Goal: Task Accomplishment & Management: Complete application form

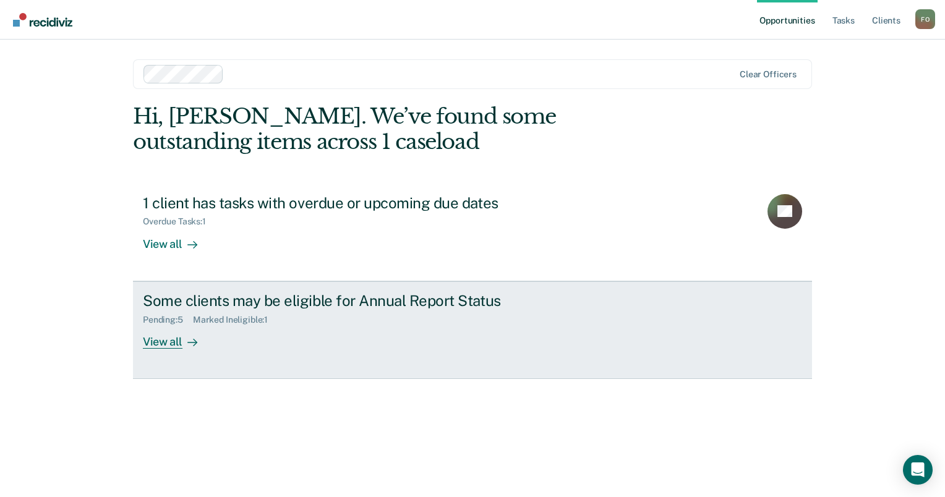
click at [233, 320] on div "Marked Ineligible : 1" at bounding box center [235, 320] width 85 height 11
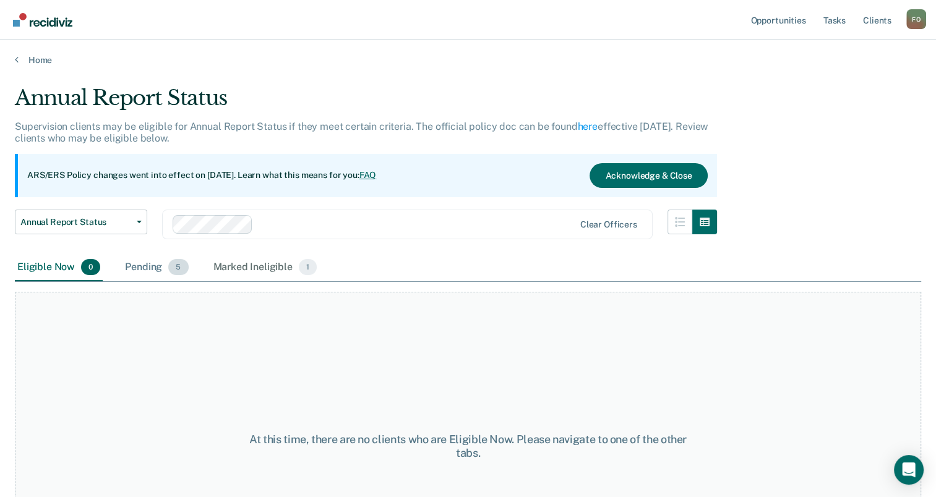
click at [146, 270] on div "Pending 5" at bounding box center [156, 267] width 68 height 27
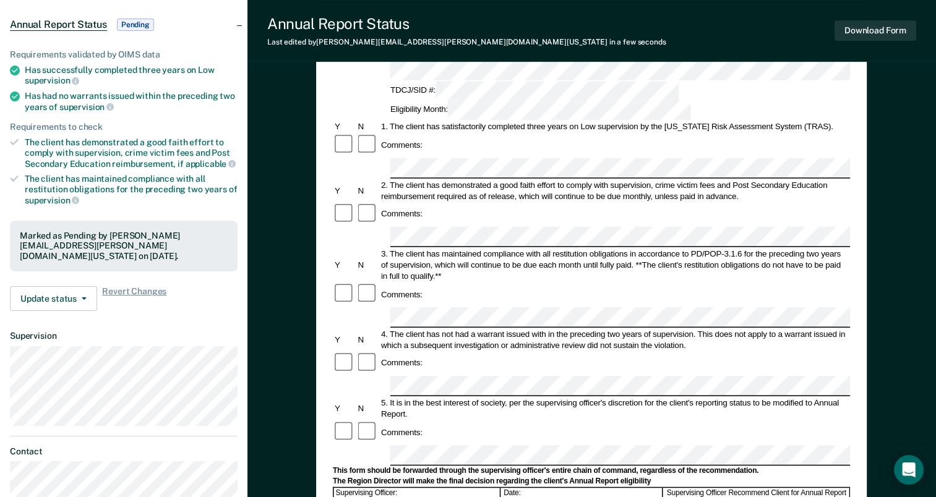
scroll to position [247, 0]
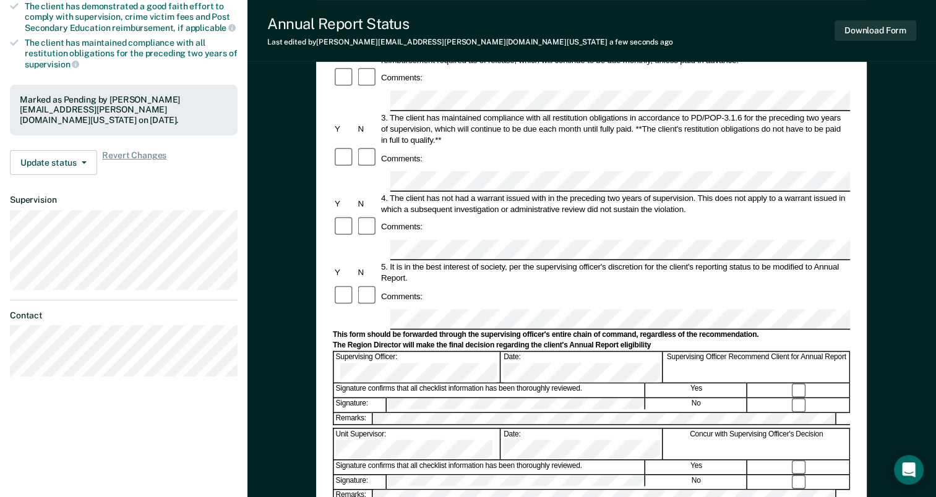
click at [905, 225] on div "Annual Reporting Checklist, Recommendation, and Determination Form Clients who …" at bounding box center [591, 249] width 688 height 840
click at [839, 262] on div "5. It is in the best interest of society, per the supervising officer's discret…" at bounding box center [614, 273] width 471 height 22
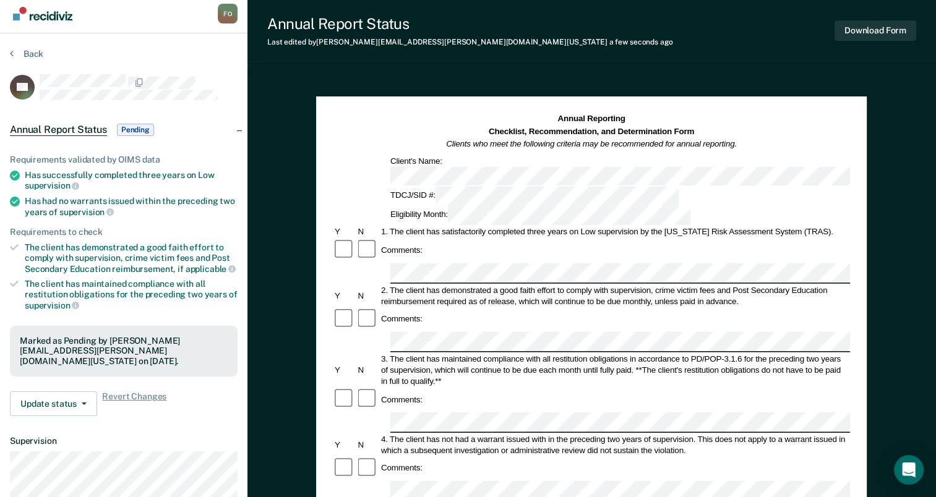
scroll to position [0, 0]
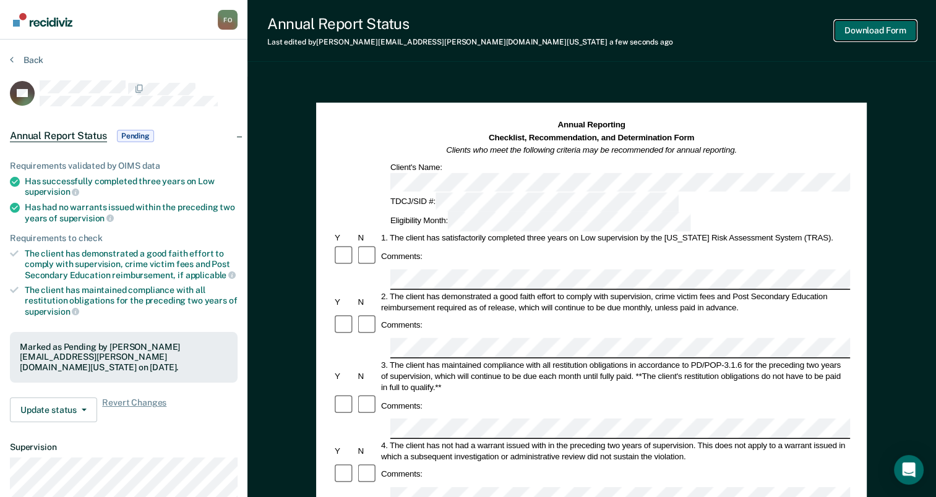
click at [876, 32] on button "Download Form" at bounding box center [875, 30] width 82 height 20
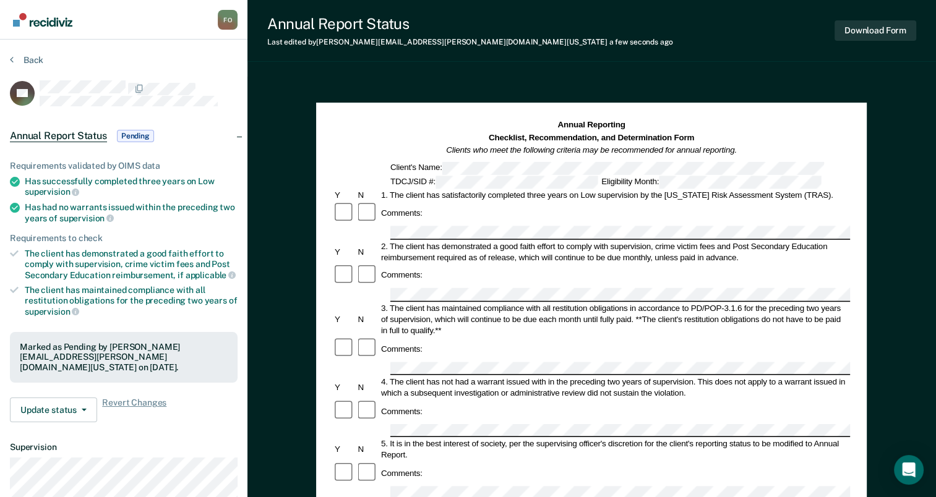
click at [766, 77] on div "Annual Reporting Checklist, Recommendation, and Determination Form Clients who …" at bounding box center [591, 497] width 688 height 840
